Goal: Information Seeking & Learning: Learn about a topic

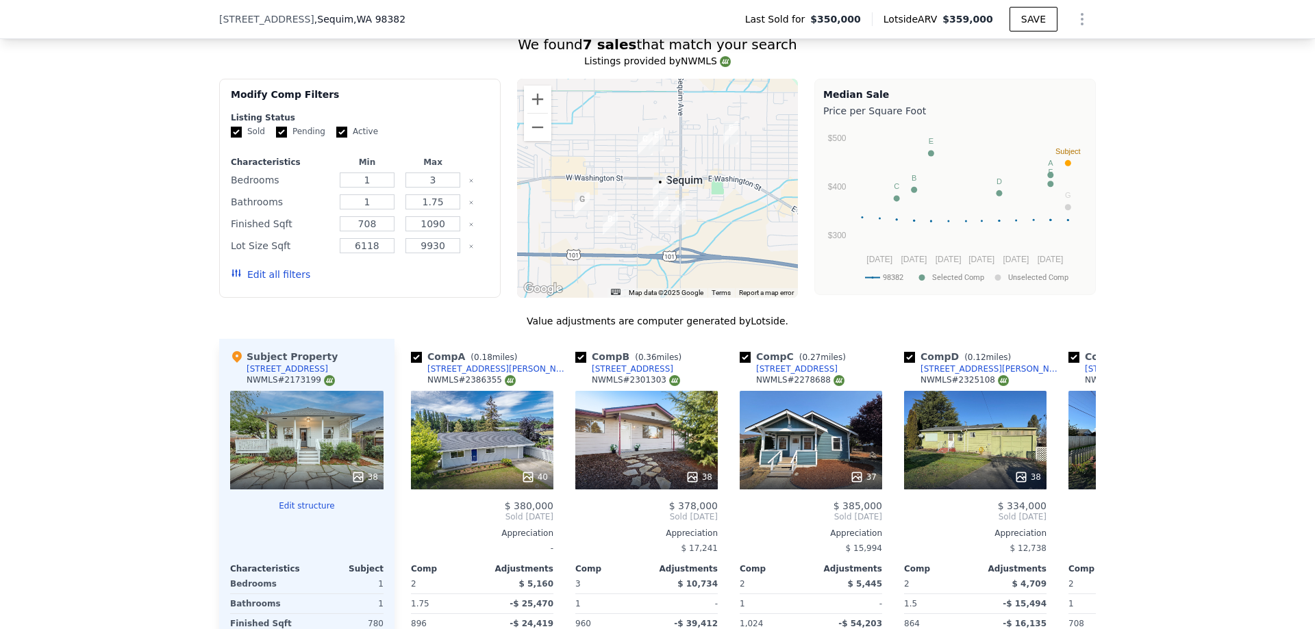
scroll to position [1296, 0]
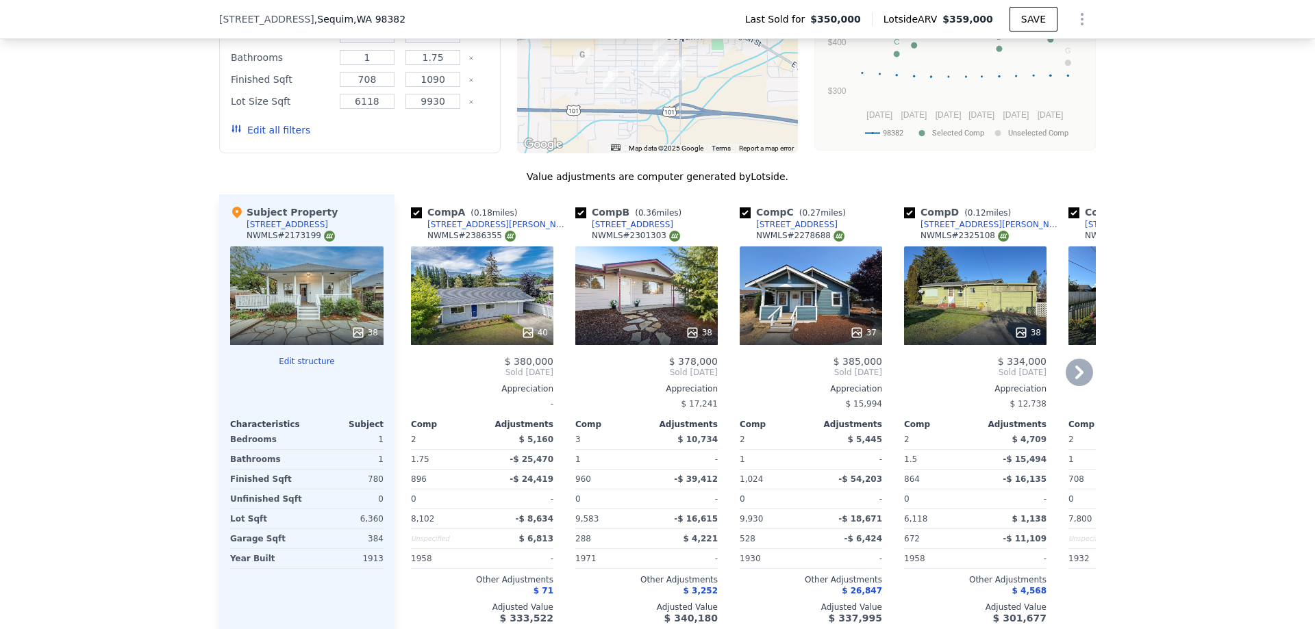
click at [1076, 375] on icon at bounding box center [1078, 372] width 27 height 27
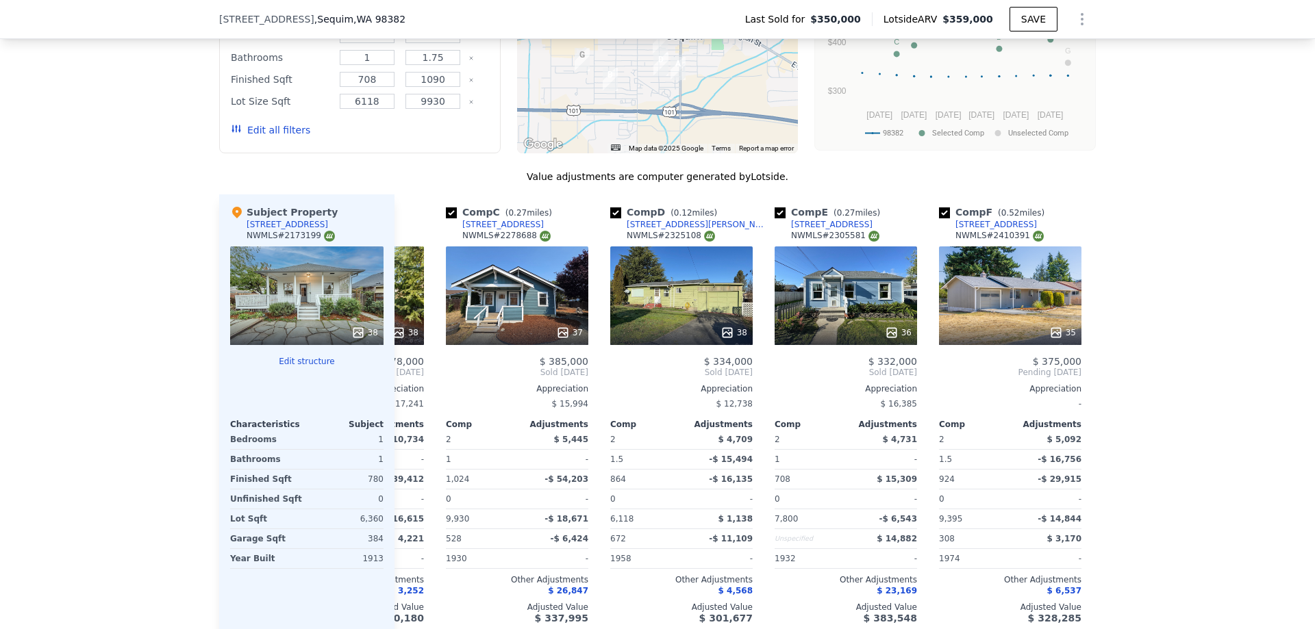
scroll to position [0, 329]
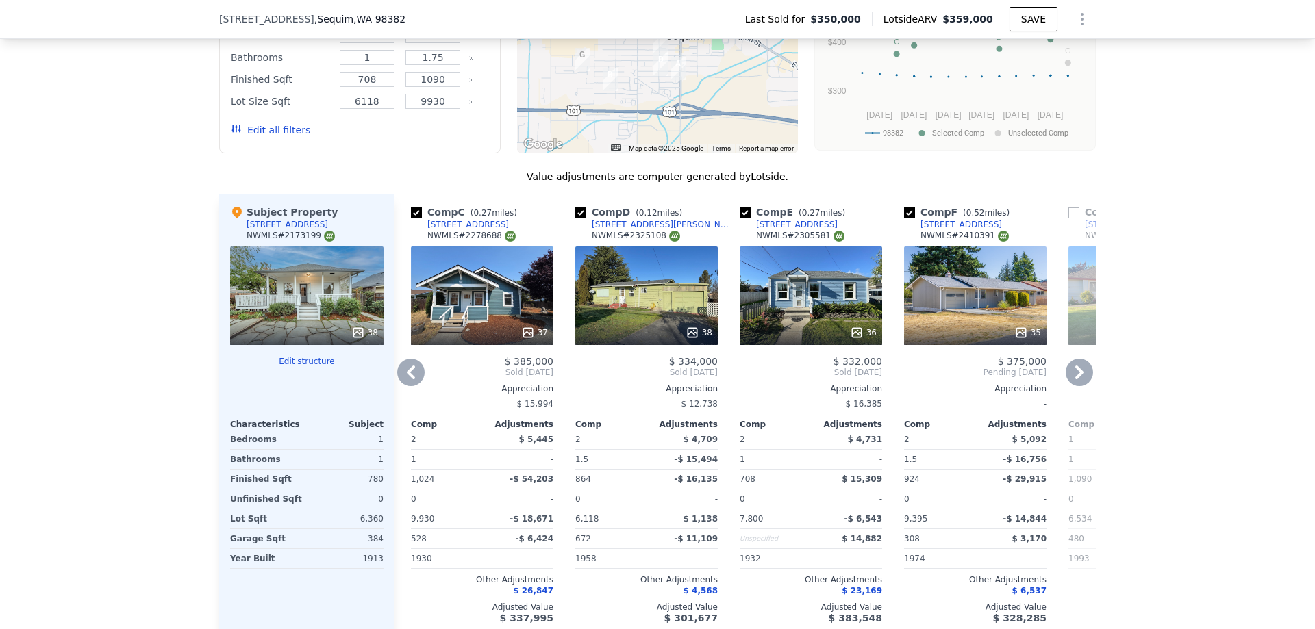
click at [1076, 375] on icon at bounding box center [1078, 372] width 27 height 27
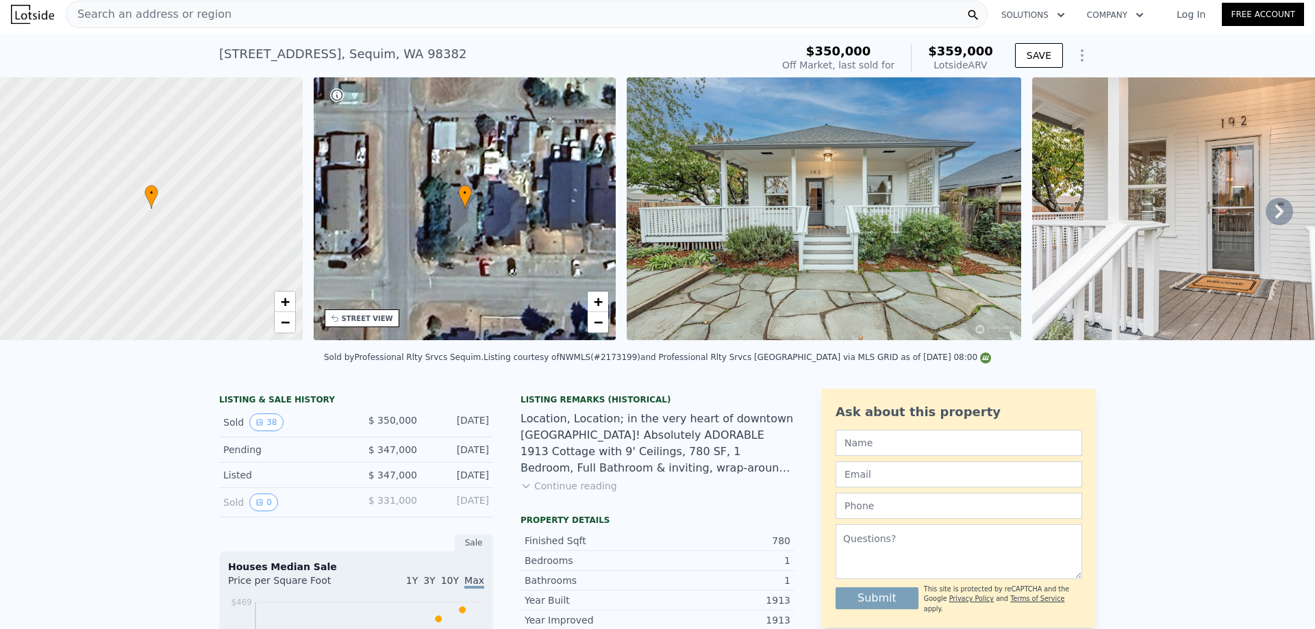
scroll to position [0, 0]
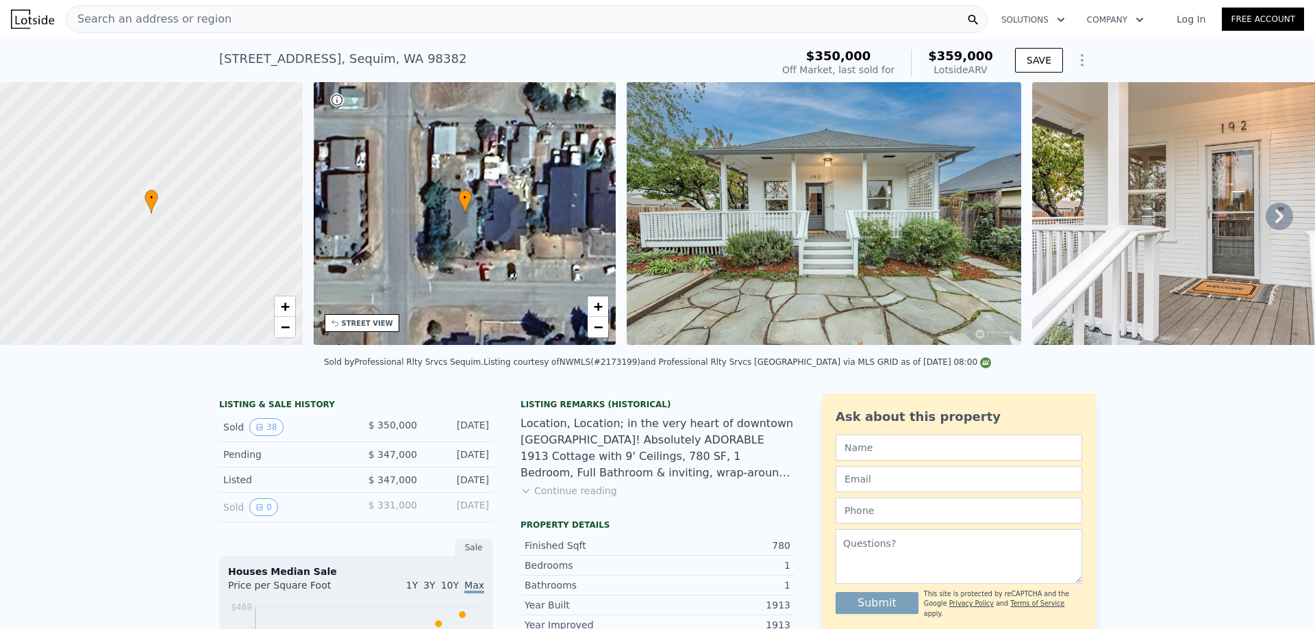
click at [1275, 214] on icon at bounding box center [1278, 216] width 27 height 27
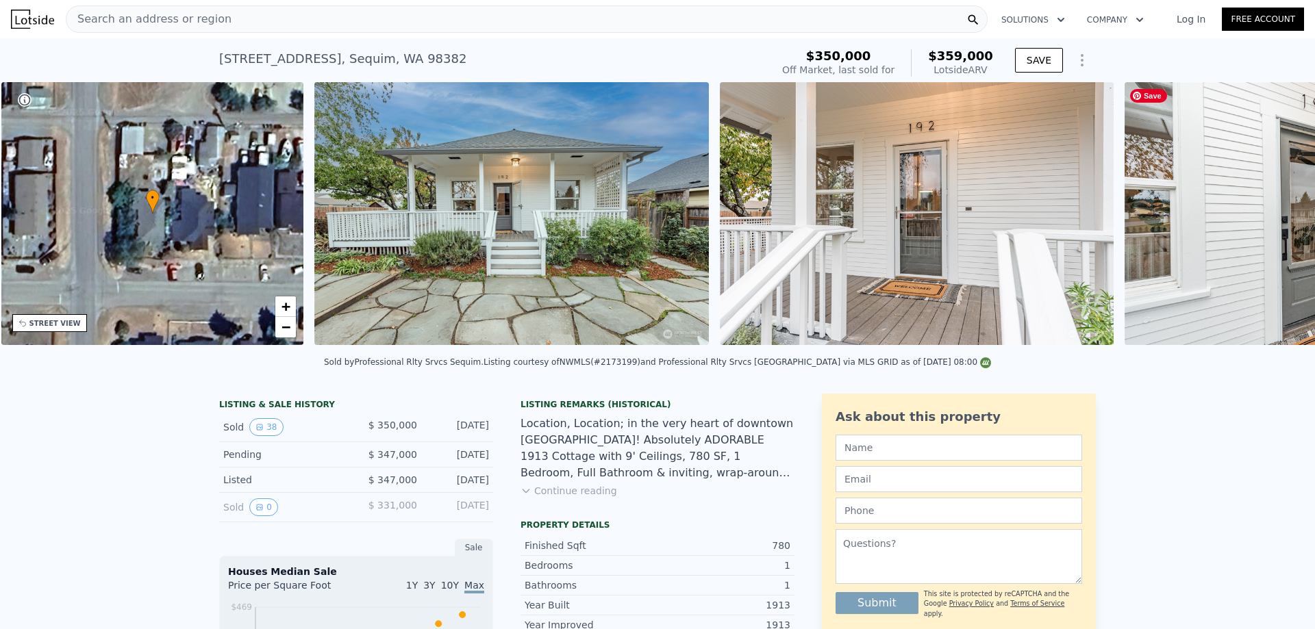
scroll to position [0, 319]
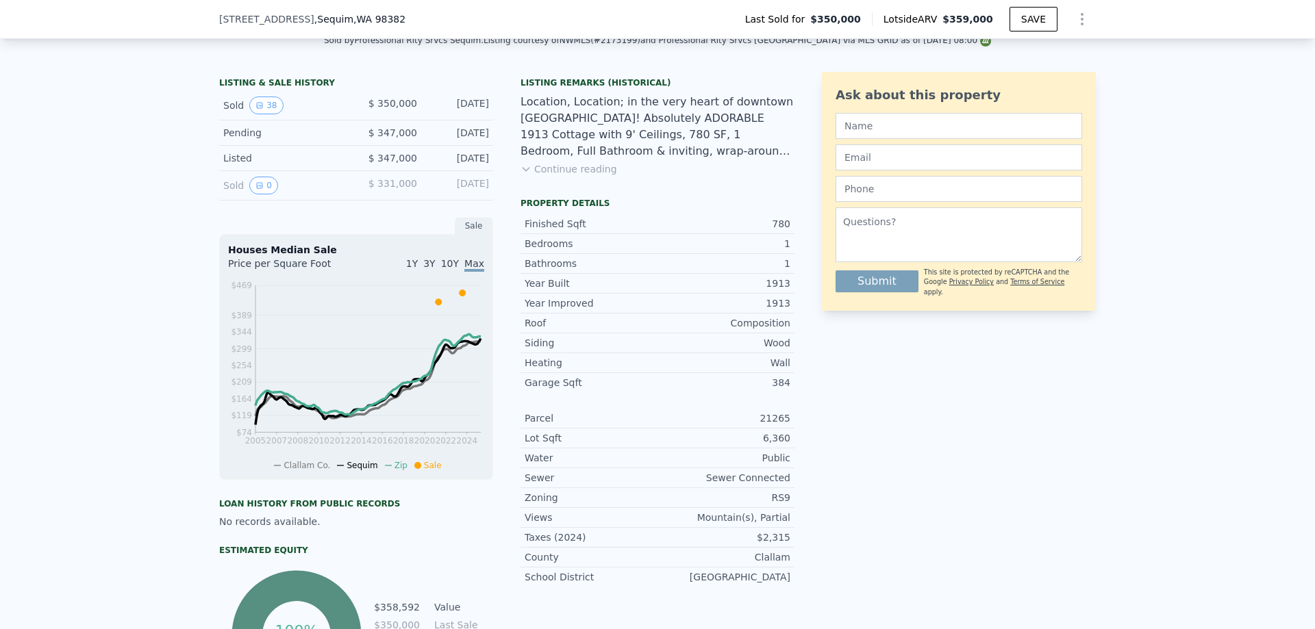
scroll to position [201, 0]
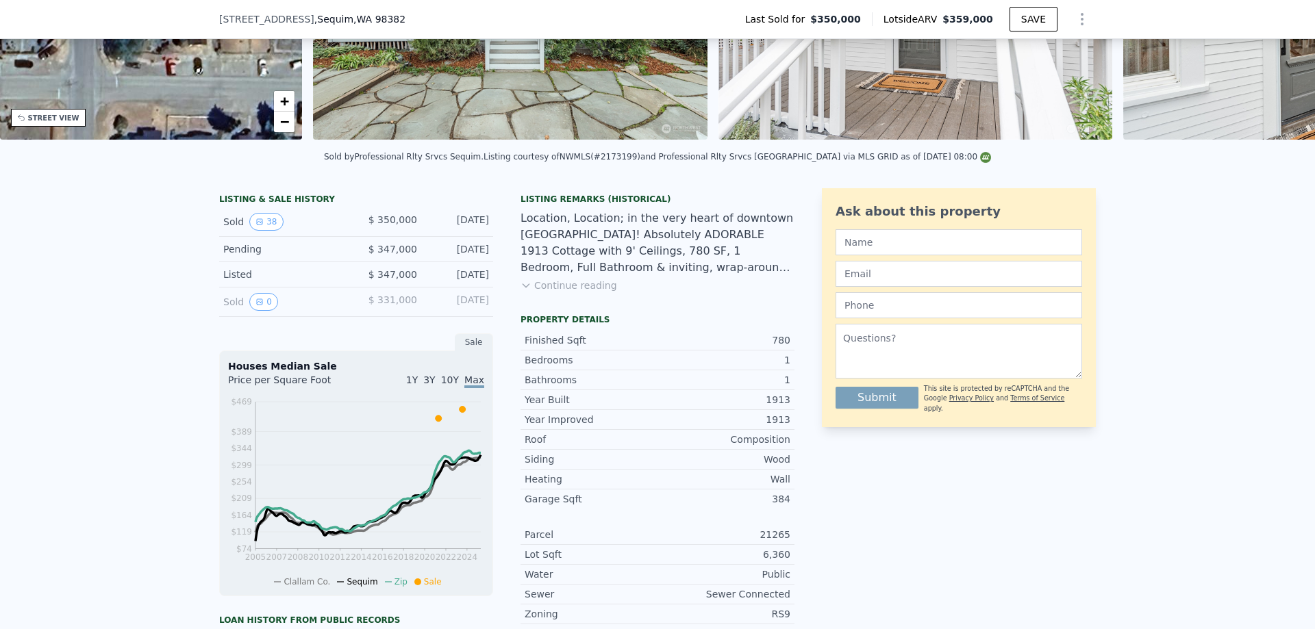
click at [592, 292] on button "Continue reading" at bounding box center [568, 286] width 97 height 14
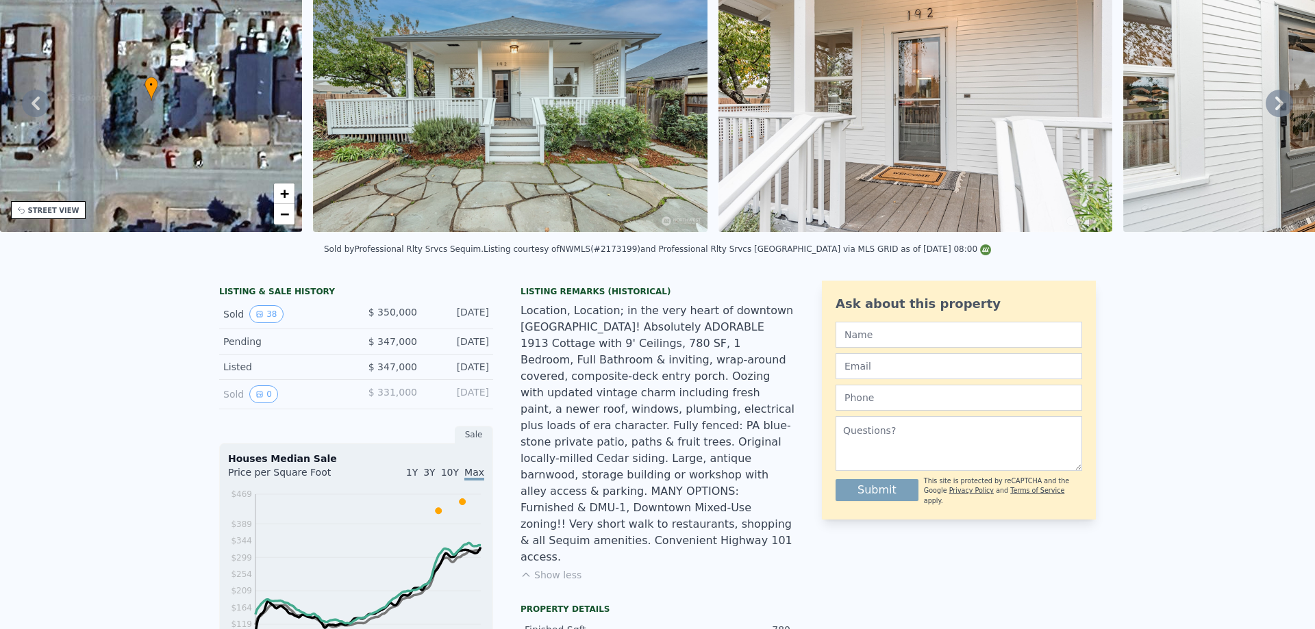
scroll to position [5, 0]
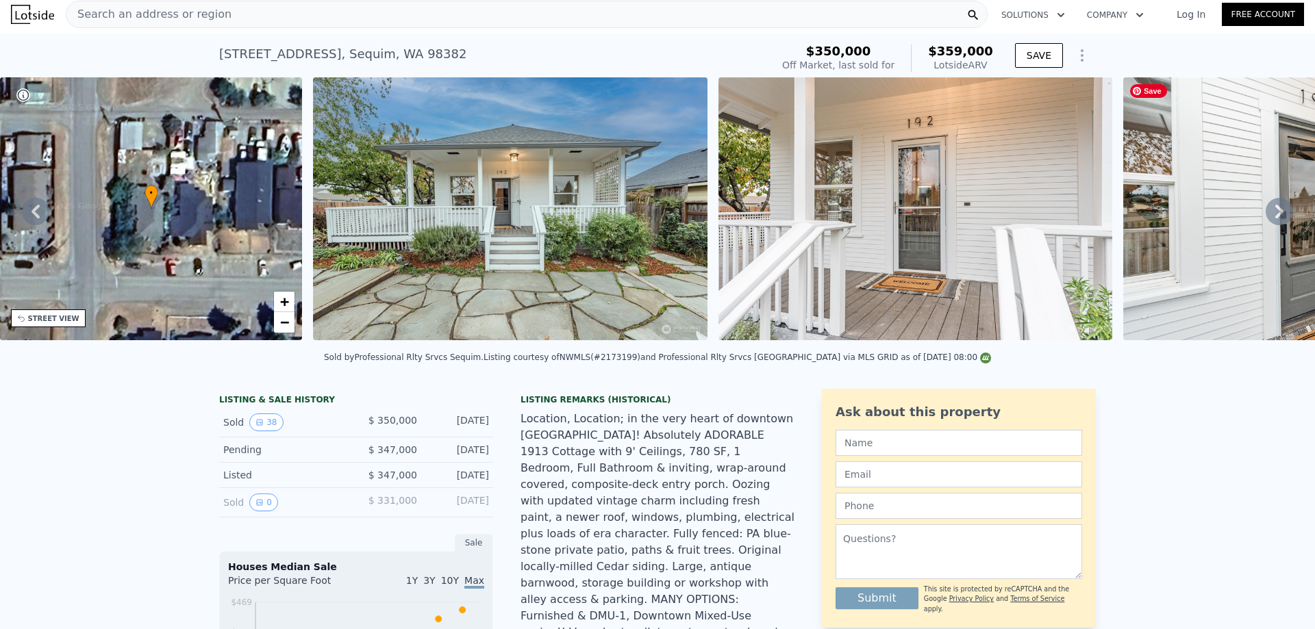
click at [1273, 210] on icon at bounding box center [1278, 211] width 27 height 27
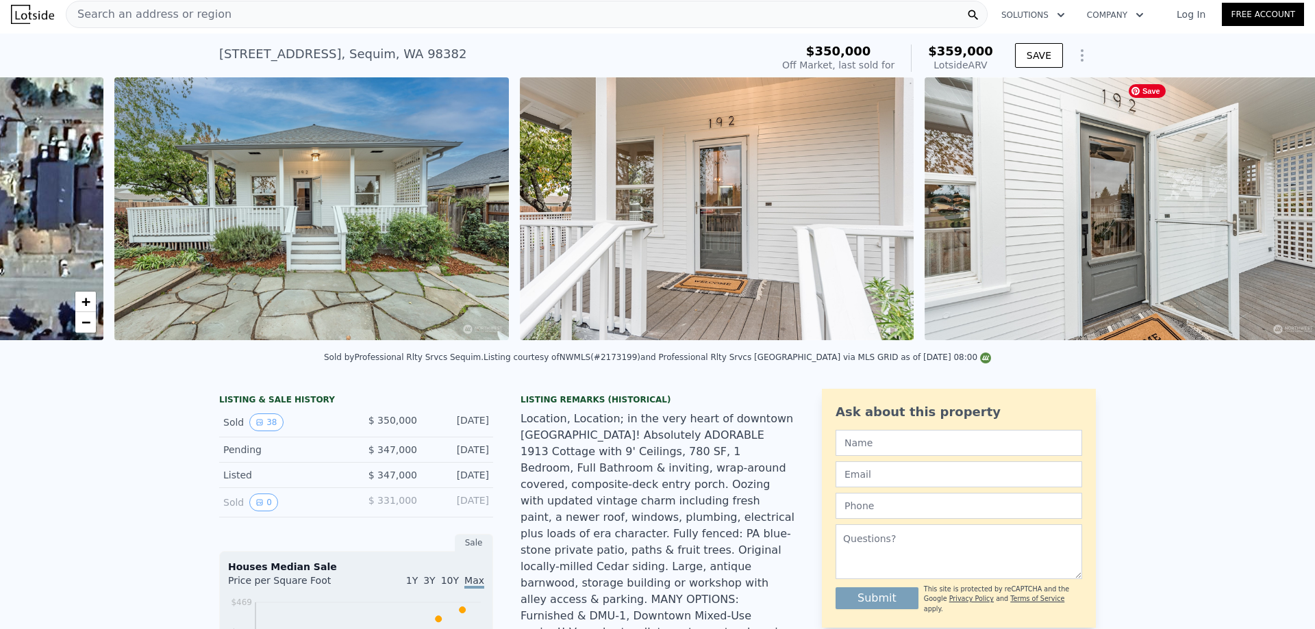
scroll to position [0, 626]
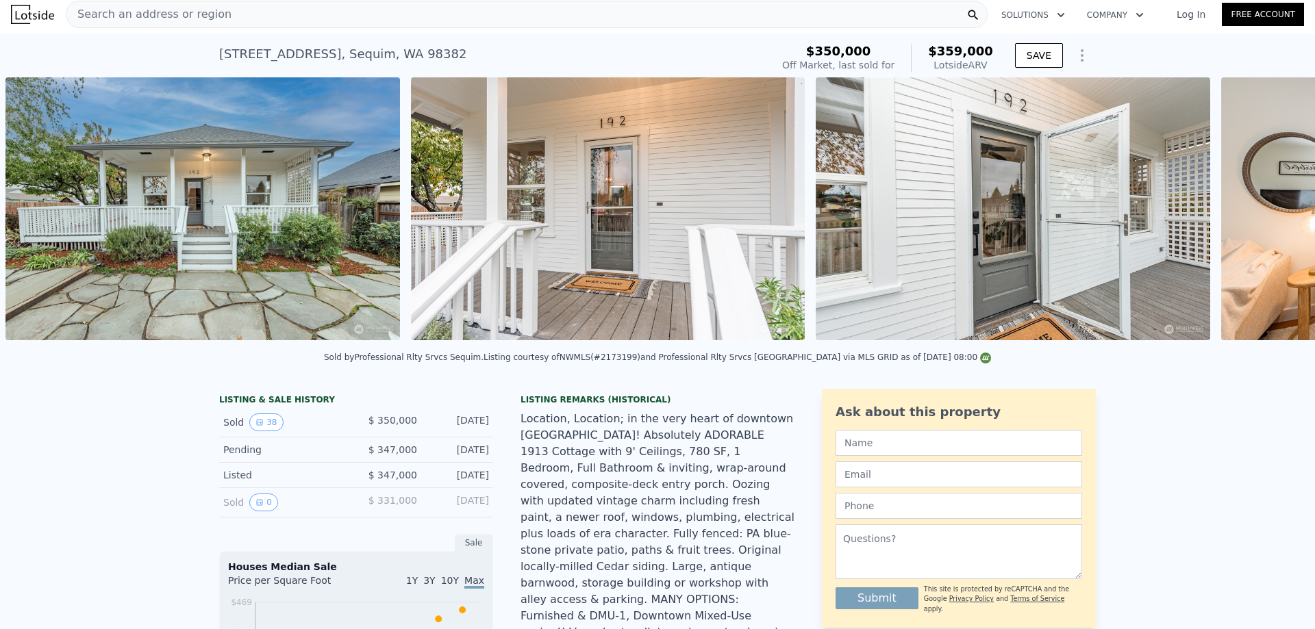
click at [1270, 211] on div "• + − • + − STREET VIEW Loading... SATELLITE VIEW" at bounding box center [657, 211] width 1315 height 268
click at [1270, 212] on icon at bounding box center [1278, 211] width 27 height 27
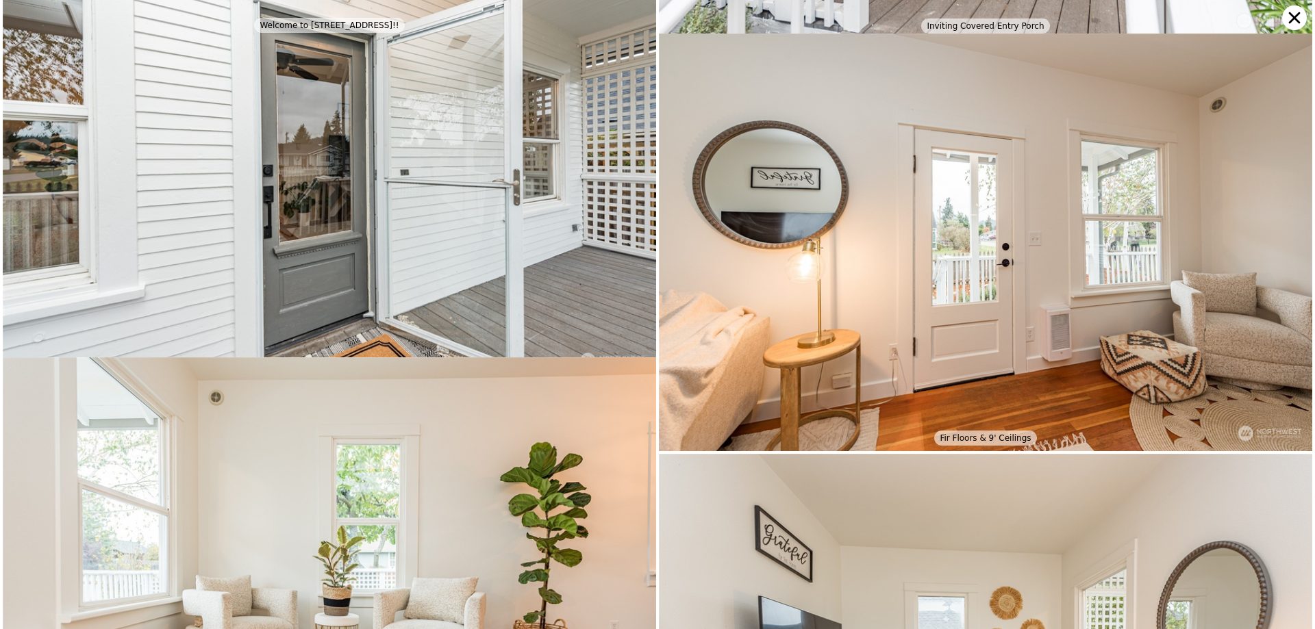
click at [1269, 212] on img at bounding box center [985, 243] width 653 height 418
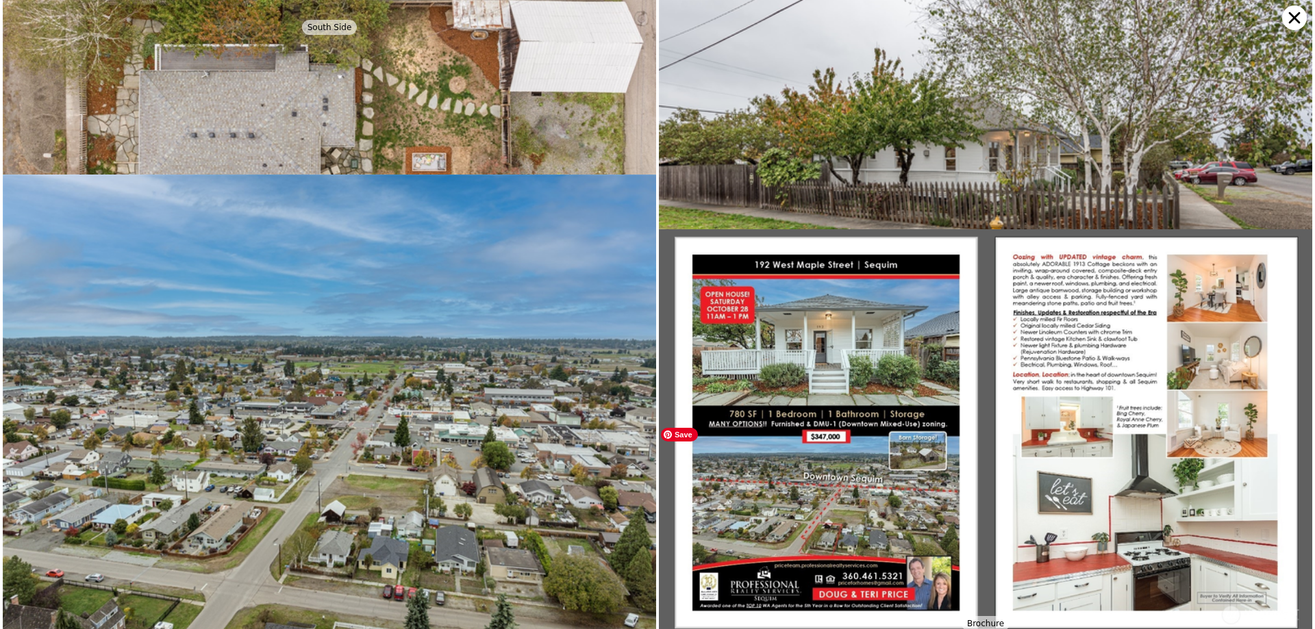
scroll to position [6601, 0]
